Goal: Find specific page/section: Find specific page/section

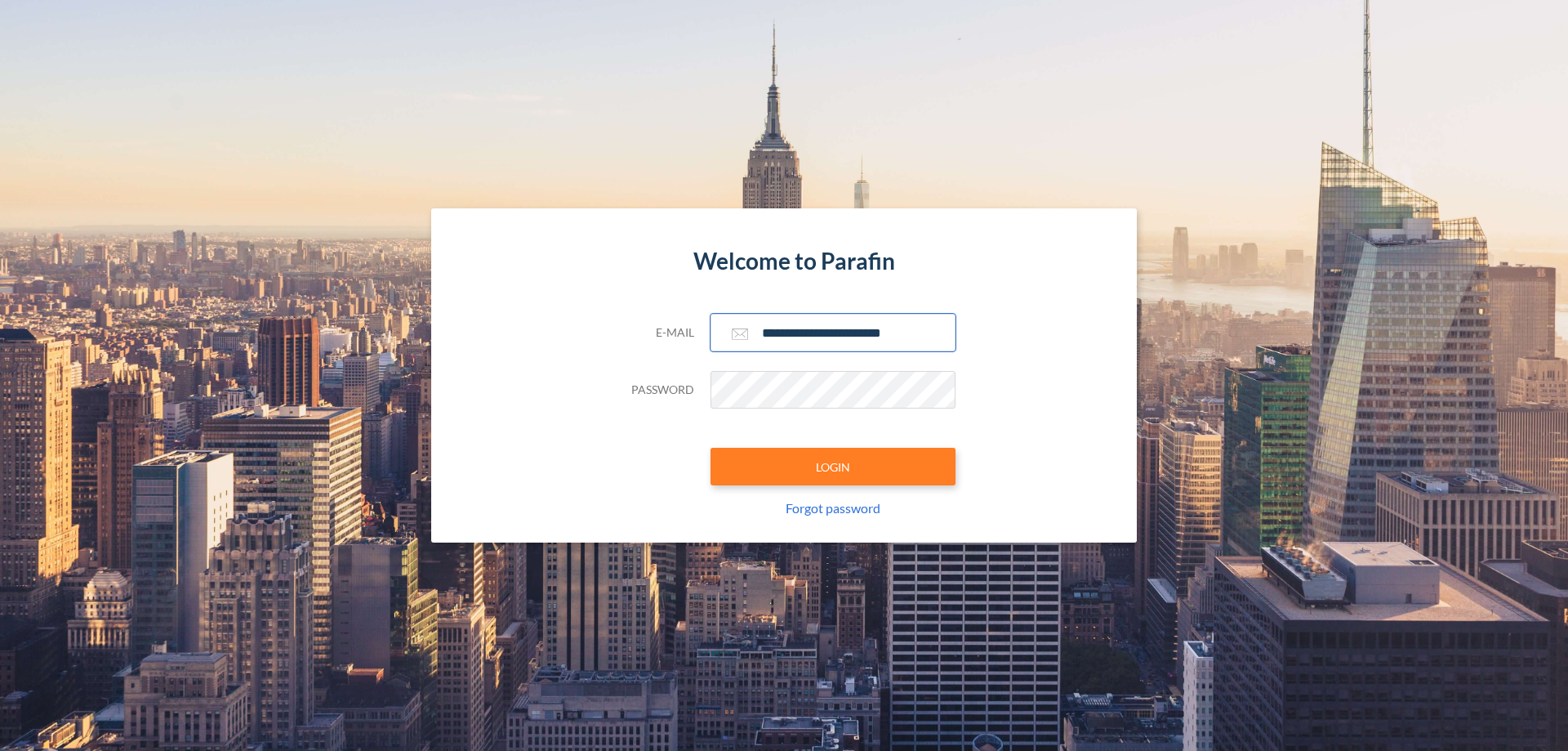
type input "**********"
click at [833, 466] on button "LOGIN" at bounding box center [833, 466] width 245 height 38
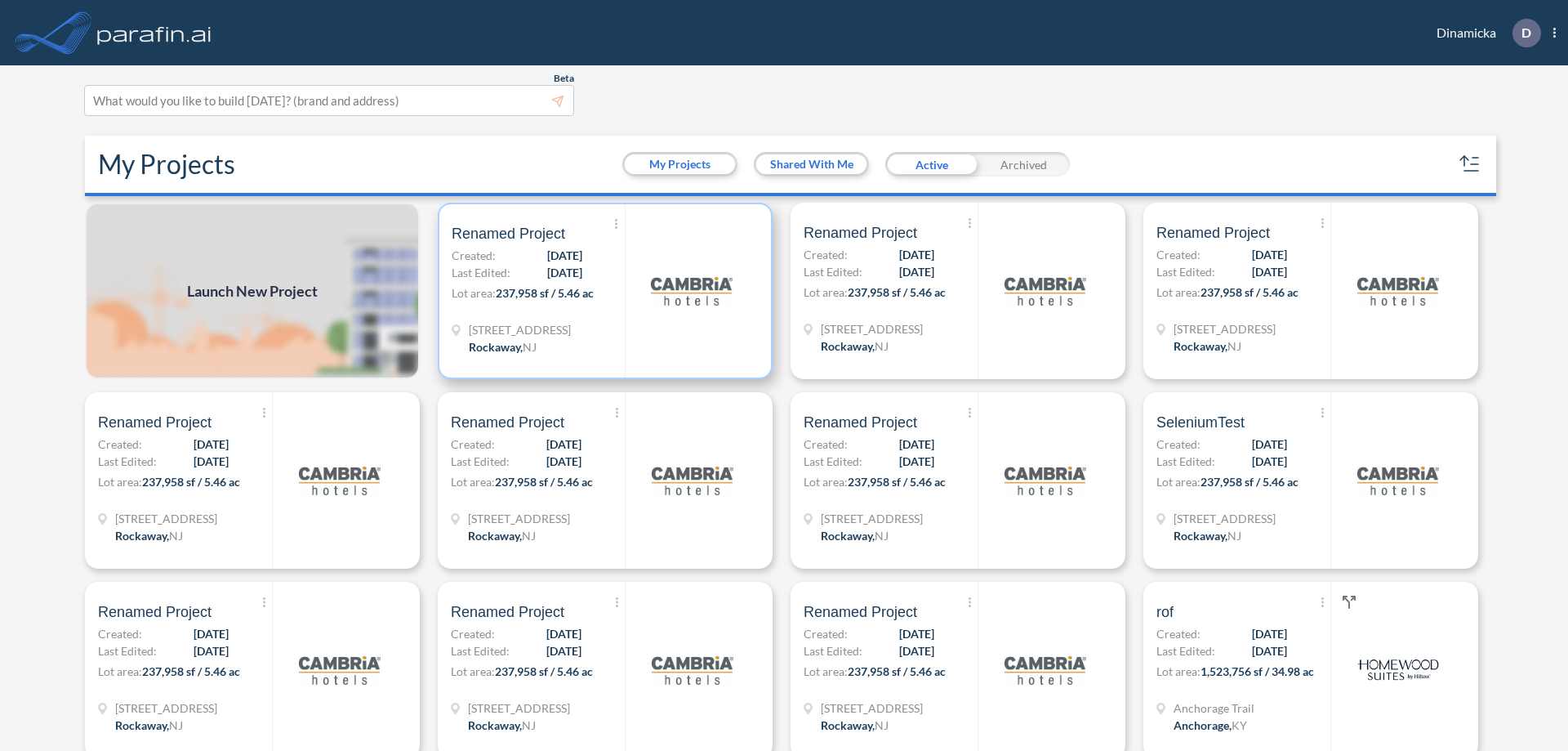
scroll to position [4, 0]
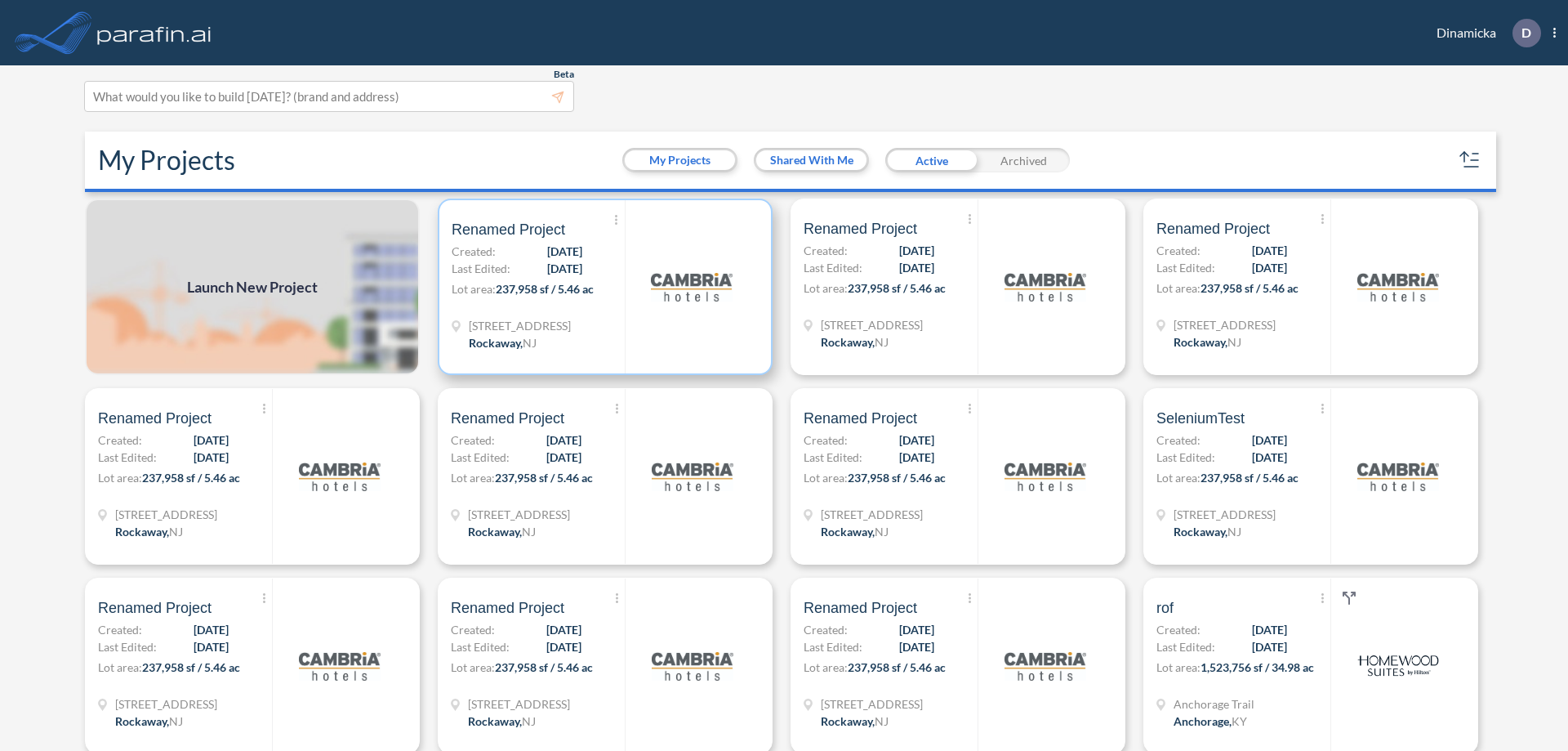
click at [601, 287] on p "Lot area: 237,958 sf / 5.46 ac" at bounding box center [538, 292] width 173 height 24
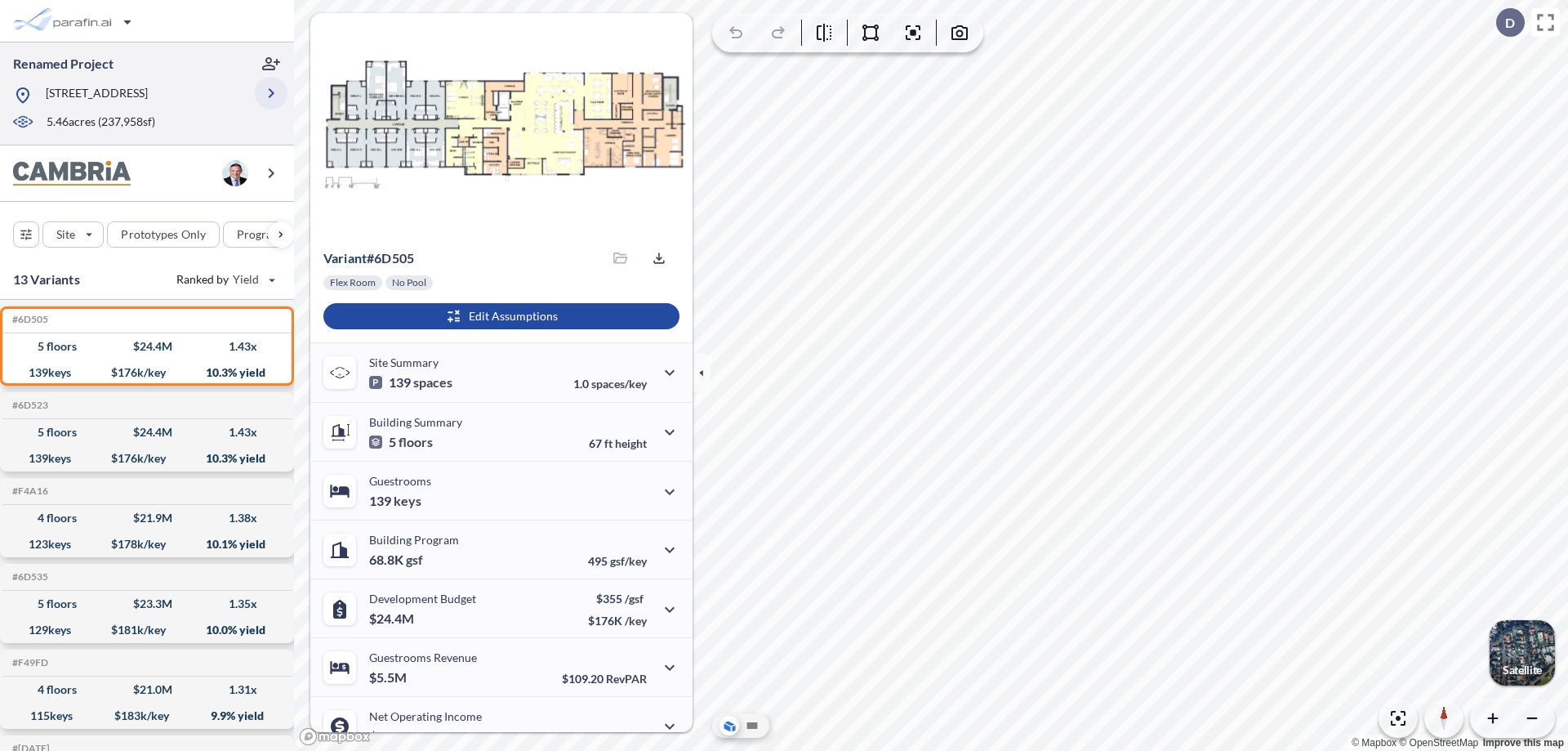
click at [271, 93] on icon "button" at bounding box center [271, 93] width 20 height 20
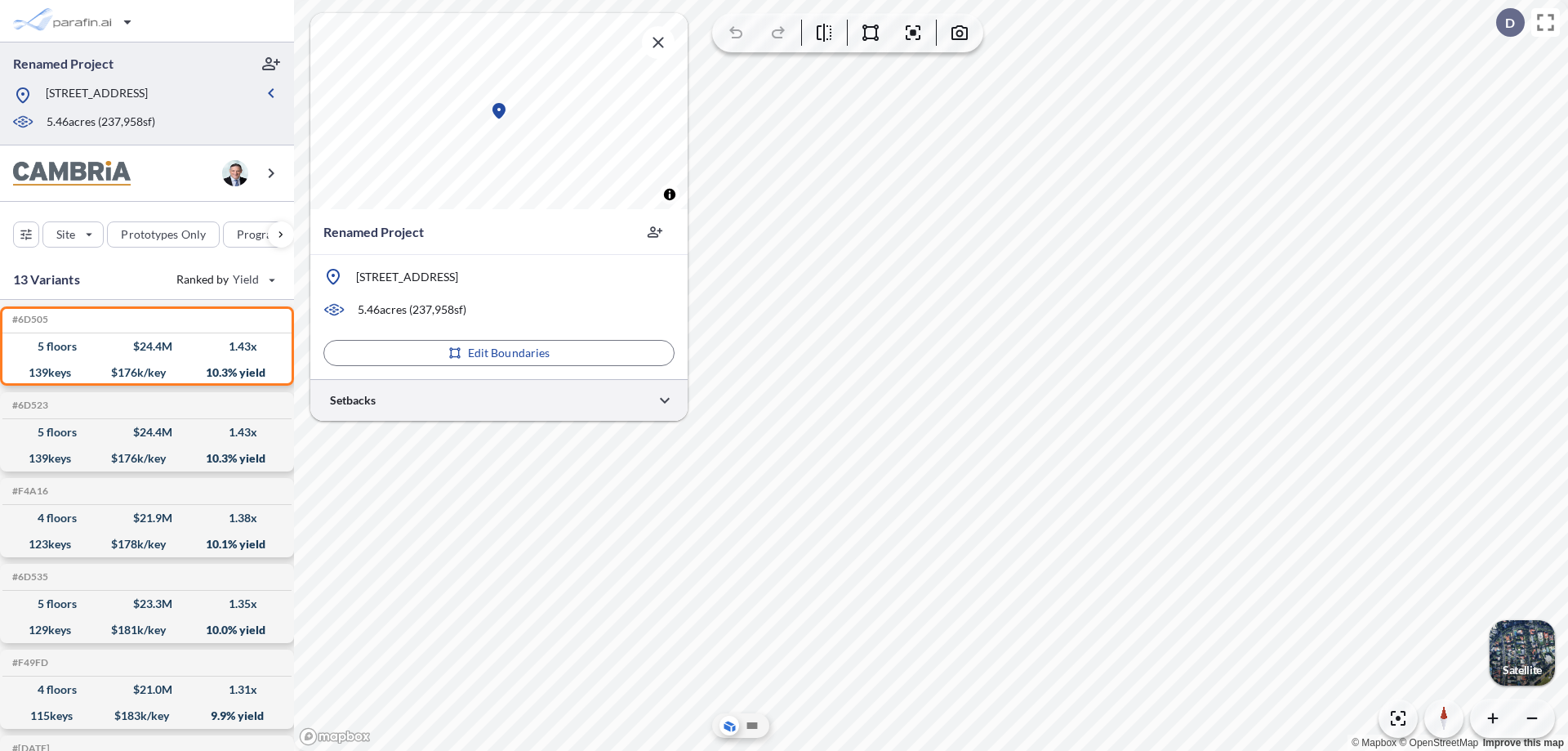
click at [499, 399] on div at bounding box center [499, 400] width 377 height 42
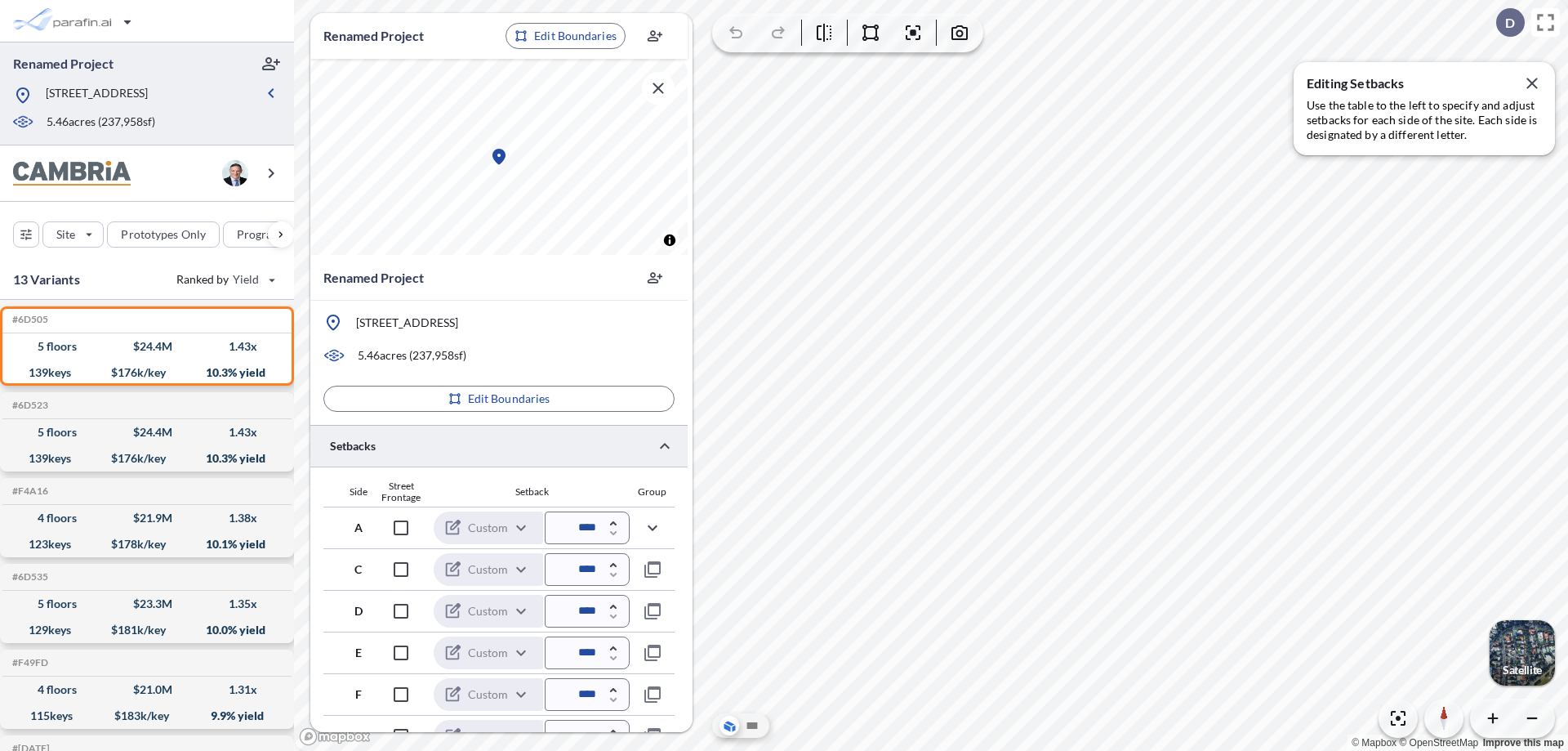
scroll to position [399, 0]
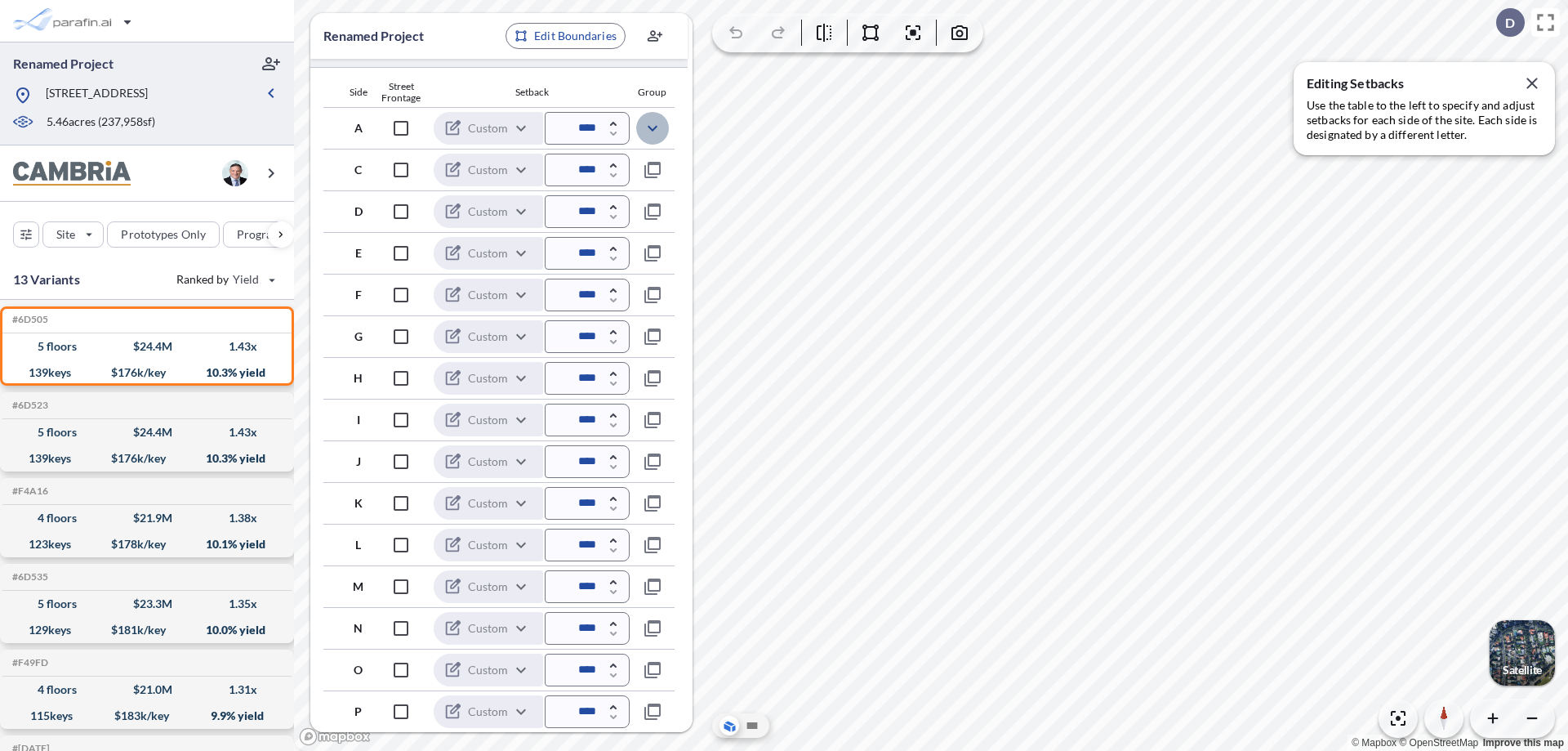
click at [652, 128] on icon "button" at bounding box center [652, 129] width 20 height 20
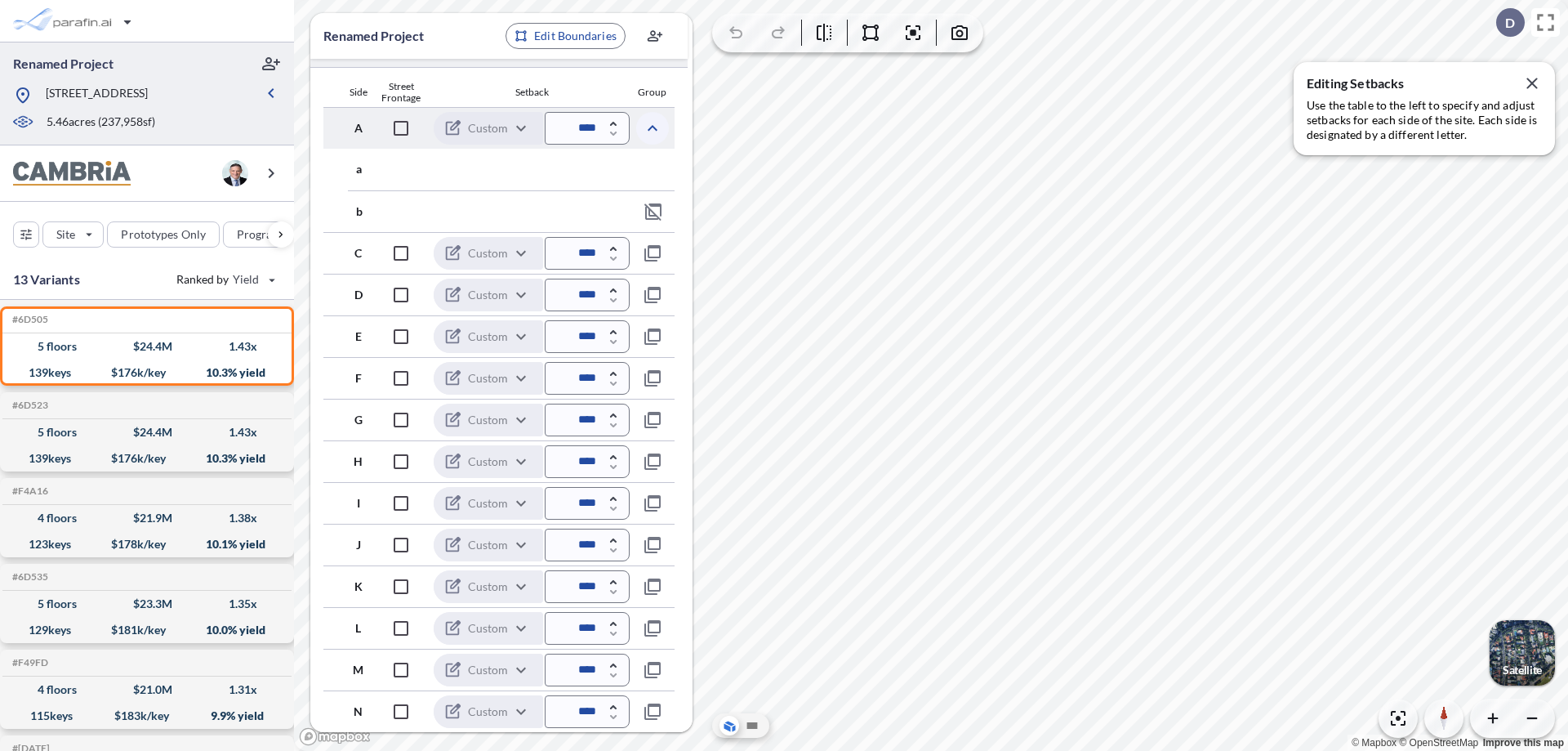
scroll to position [483, 0]
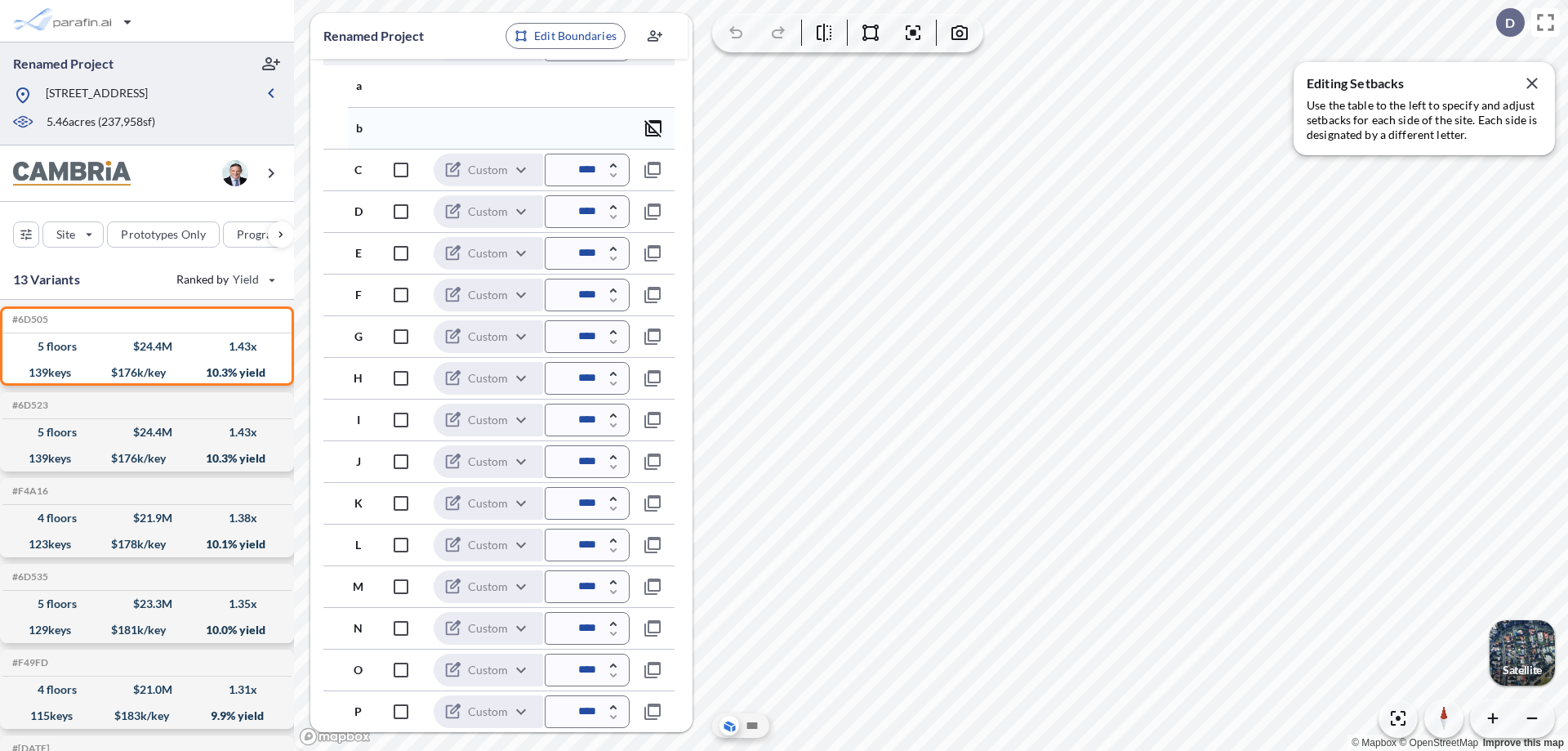
click at [653, 128] on icon "button" at bounding box center [653, 129] width 20 height 20
